Goal: Information Seeking & Learning: Learn about a topic

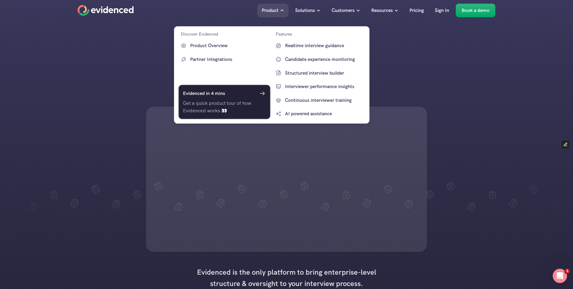
click at [206, 101] on p "Get a quick product tour of how Evidenced works 👀" at bounding box center [224, 106] width 83 height 15
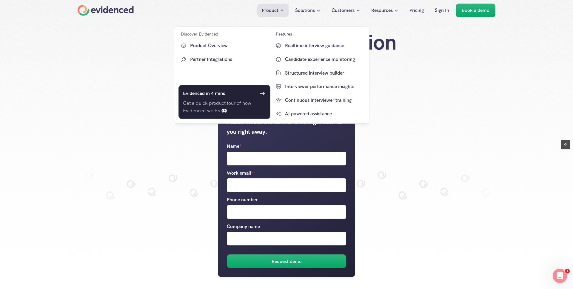
click at [213, 103] on p "Get a quick product tour of how Evidenced works 👀" at bounding box center [224, 106] width 83 height 15
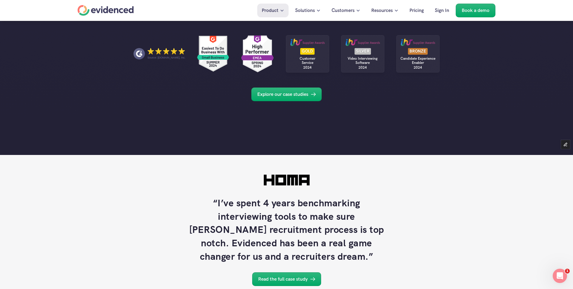
scroll to position [910, 0]
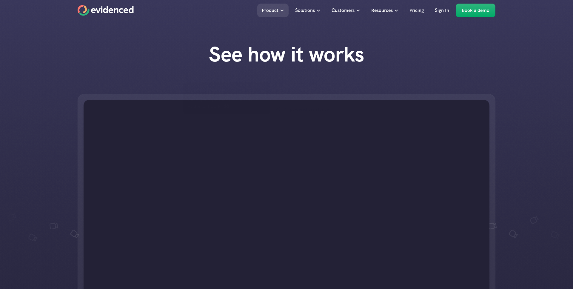
click at [119, 61] on div "See how it works" at bounding box center [286, 60] width 573 height 37
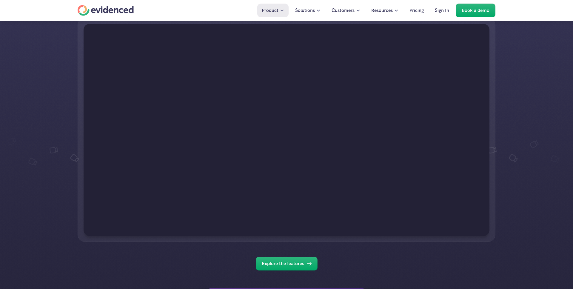
scroll to position [49, 0]
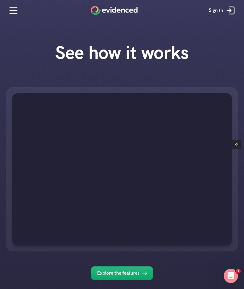
click at [35, 53] on h1 "See how it works" at bounding box center [121, 52] width 235 height 21
click at [39, 59] on h1 "See how it works" at bounding box center [121, 52] width 235 height 21
